Goal: Navigation & Orientation: Find specific page/section

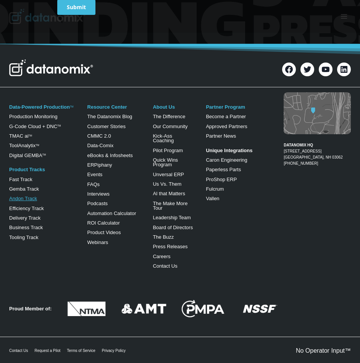
click at [34, 197] on link "Andon Track" at bounding box center [23, 199] width 28 height 6
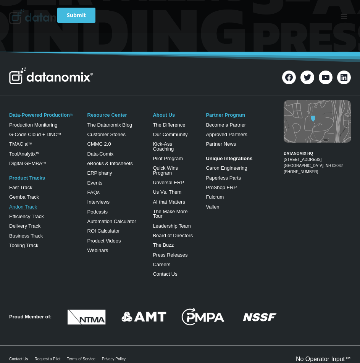
click at [22, 209] on link "Andon Track" at bounding box center [23, 207] width 28 height 6
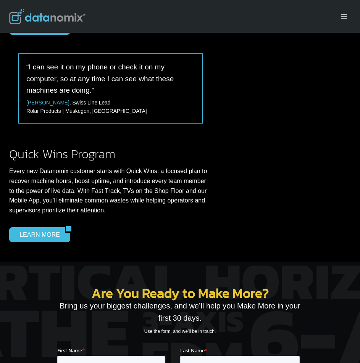
scroll to position [1100, 0]
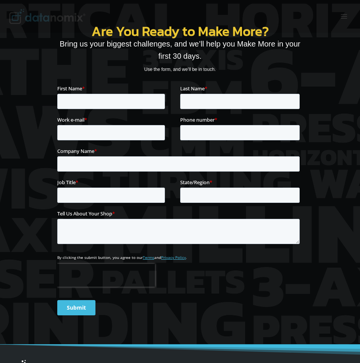
drag, startPoint x: 318, startPoint y: 229, endPoint x: 308, endPoint y: 315, distance: 87.2
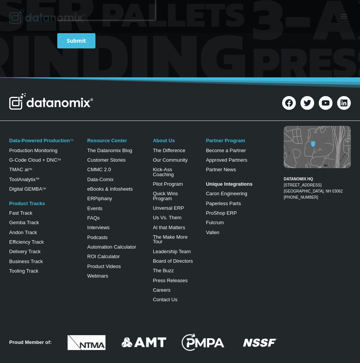
scroll to position [1372, 0]
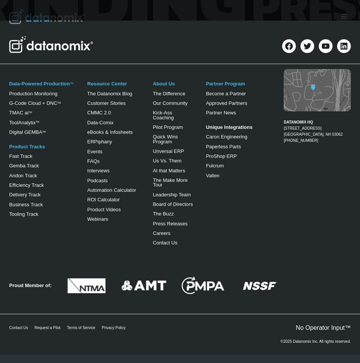
drag, startPoint x: 250, startPoint y: -42, endPoint x: 237, endPoint y: 69, distance: 112.0
click at [37, 183] on link "Efficiency Track" at bounding box center [26, 186] width 35 height 6
